Goal: Task Accomplishment & Management: Use online tool/utility

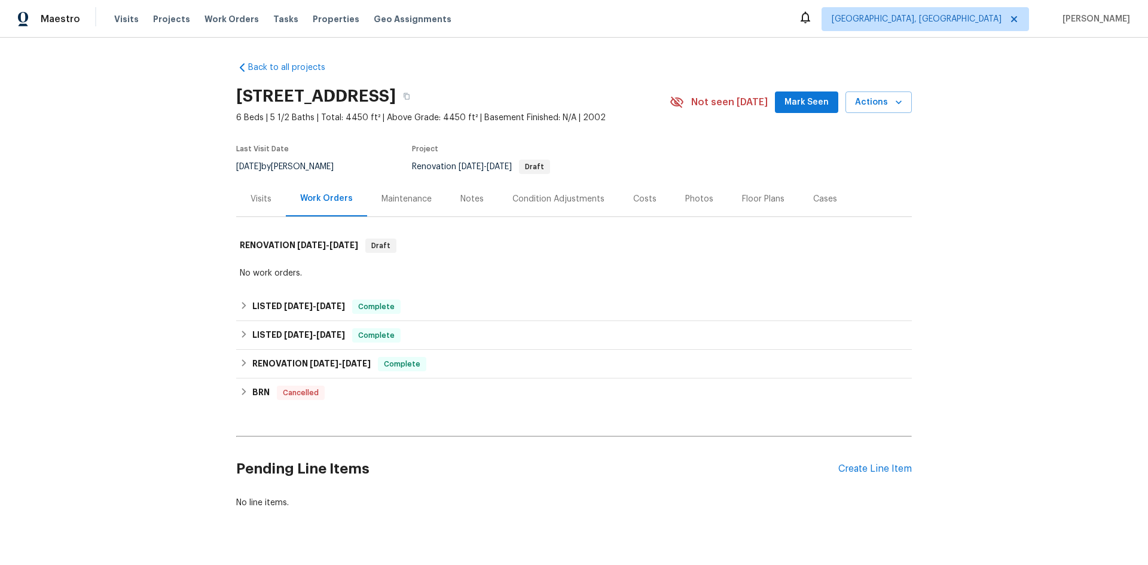
click at [268, 202] on div "Visits" at bounding box center [261, 198] width 50 height 35
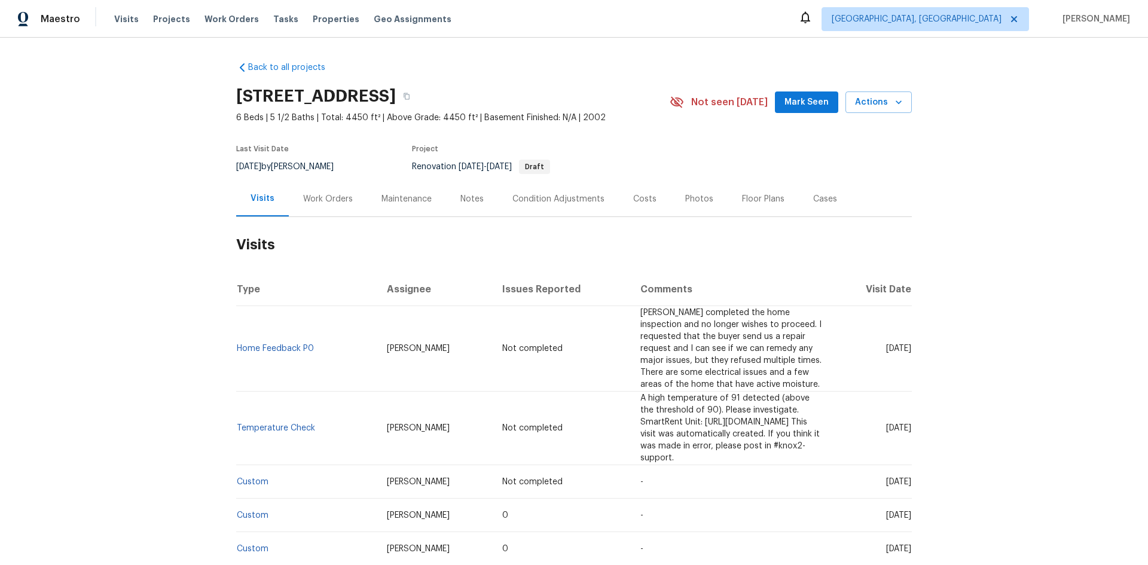
click at [326, 202] on div "Work Orders" at bounding box center [328, 199] width 50 height 12
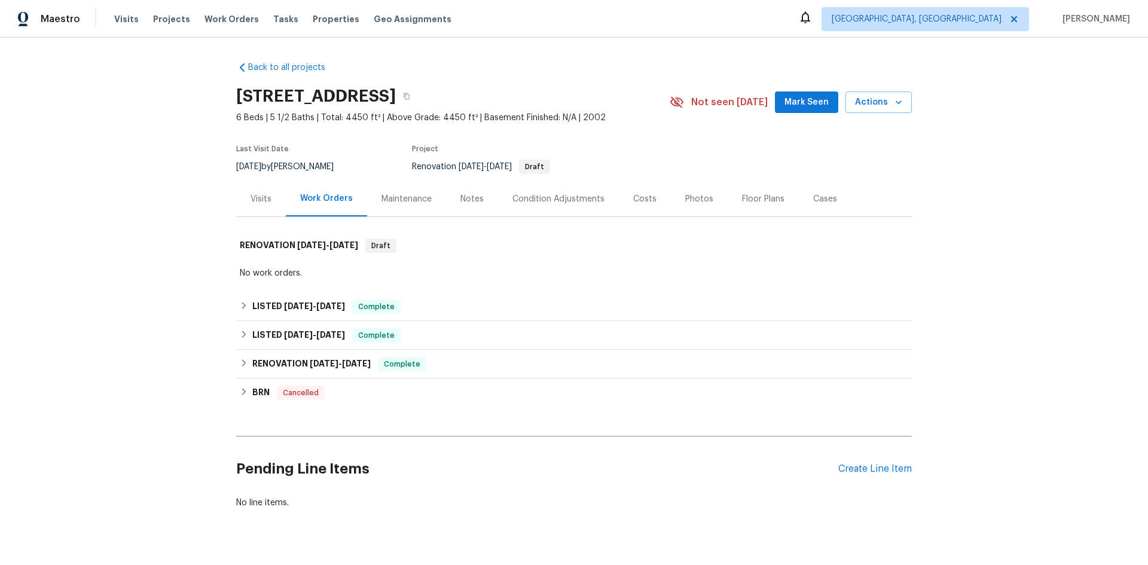
click at [258, 201] on div "Visits" at bounding box center [261, 199] width 21 height 12
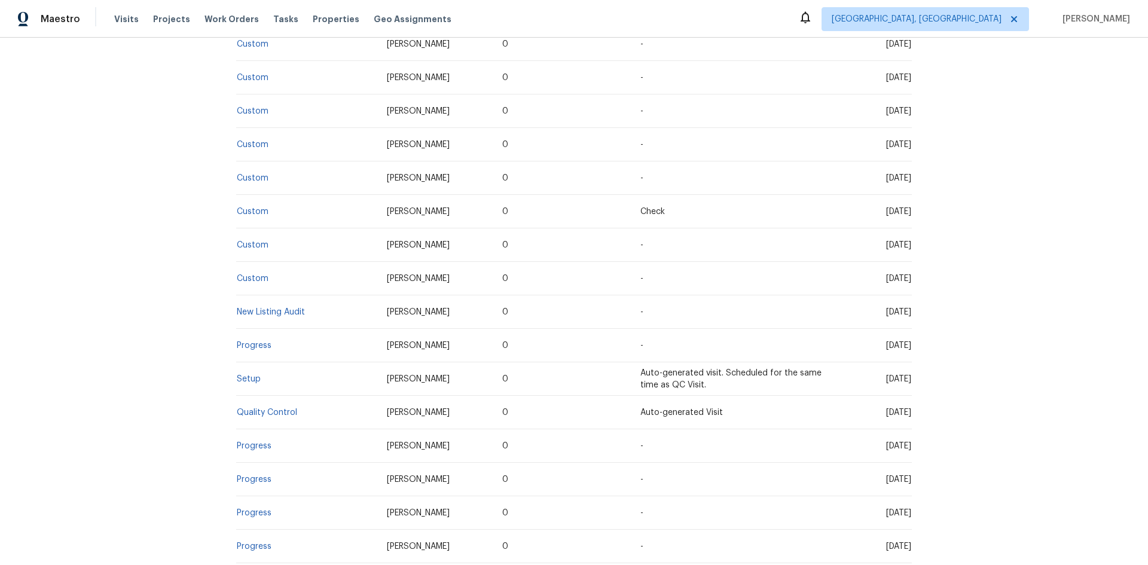
scroll to position [538, 0]
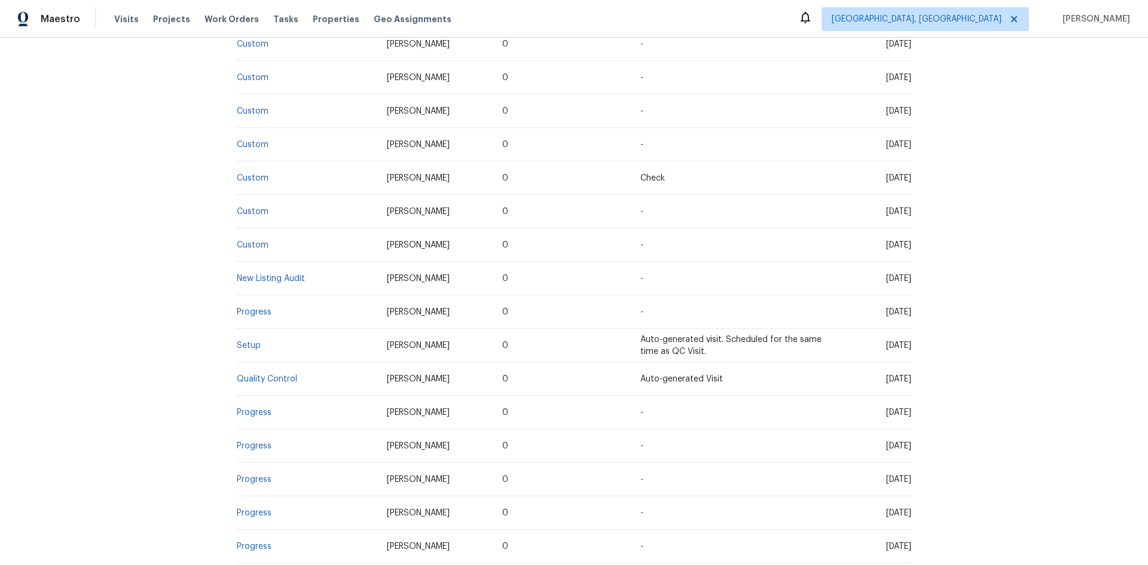
click at [239, 329] on td "Setup" at bounding box center [306, 345] width 141 height 33
click at [242, 341] on link "Setup" at bounding box center [249, 345] width 24 height 8
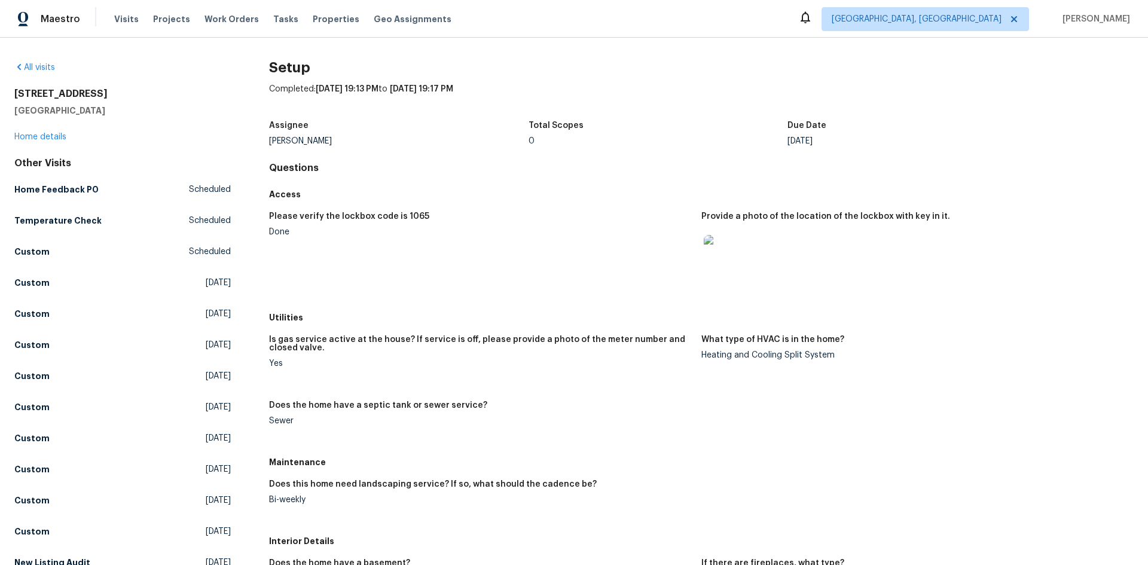
click at [725, 268] on img at bounding box center [723, 254] width 38 height 38
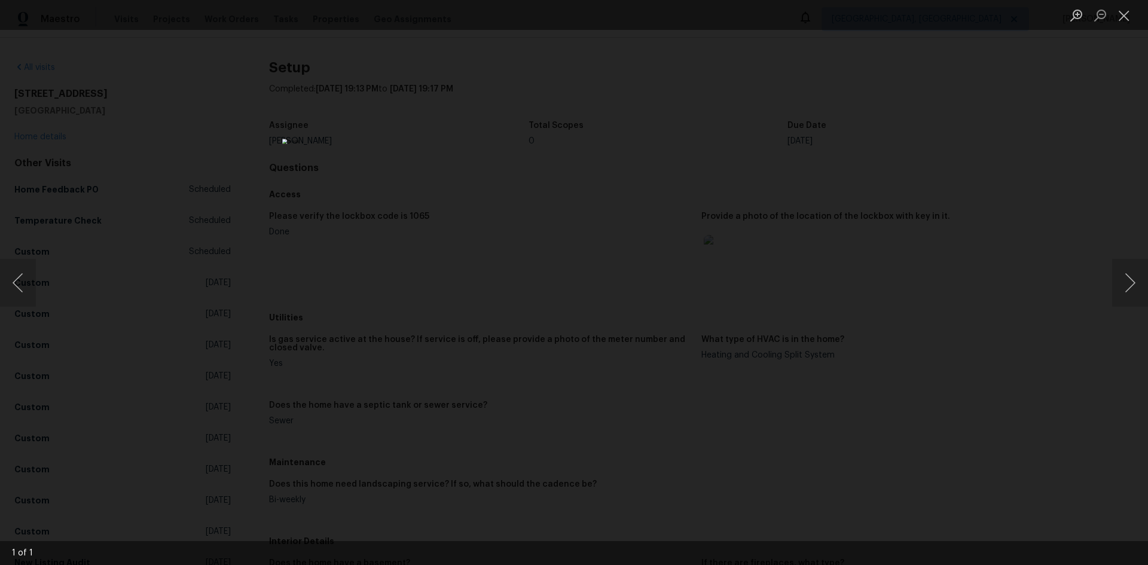
click at [813, 264] on div "Lightbox" at bounding box center [574, 282] width 1148 height 565
